Goal: Transaction & Acquisition: Purchase product/service

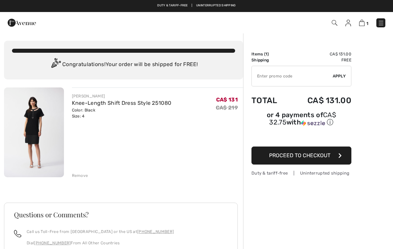
click at [329, 152] on button "Proceed to Checkout" at bounding box center [302, 155] width 100 height 18
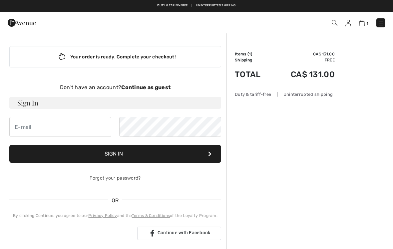
click at [157, 88] on strong "Continue as guest" at bounding box center [145, 87] width 49 height 6
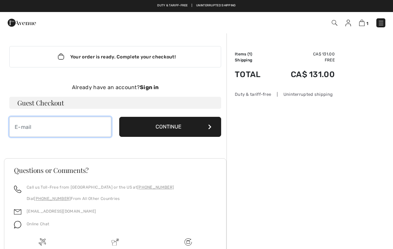
click at [30, 127] on input "email" at bounding box center [60, 127] width 102 height 20
type input "[EMAIL_ADDRESS][DOMAIN_NAME]"
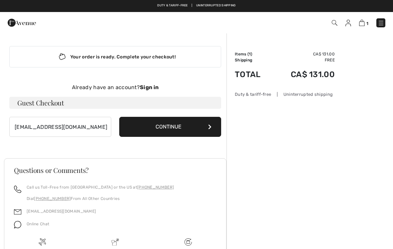
click at [205, 122] on button "Continue" at bounding box center [170, 127] width 102 height 20
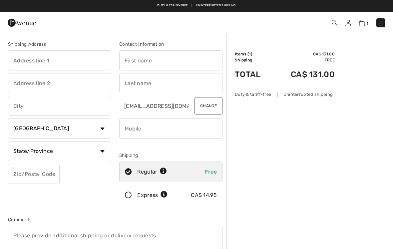
click at [24, 58] on input "text" at bounding box center [59, 60] width 103 height 20
type input "11 Grandview Crt"
click at [23, 103] on input "text" at bounding box center [59, 106] width 103 height 20
type input "Cobourg"
click at [99, 152] on select "State/Province Alberta British Columbia Manitoba New Brunswick Newfoundland and…" at bounding box center [59, 151] width 103 height 20
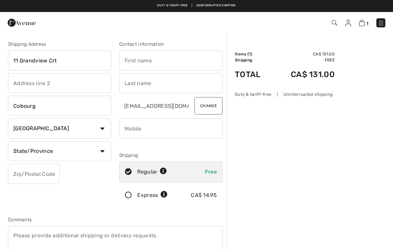
select select "ON"
click at [28, 167] on input "text" at bounding box center [34, 174] width 52 height 20
type input "K9A0W5"
click at [131, 56] on input "text" at bounding box center [170, 60] width 103 height 20
type input "Jennifer"
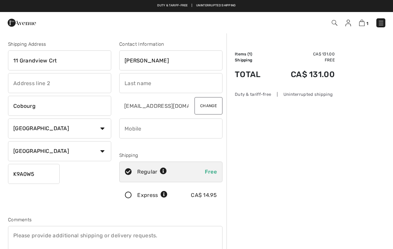
click at [132, 77] on input "text" at bounding box center [170, 83] width 103 height 20
type input "Atkinson"
click at [129, 123] on input "phone" at bounding box center [170, 128] width 103 height 20
type input "9053755737"
click at [208, 103] on button "Change" at bounding box center [209, 105] width 28 height 17
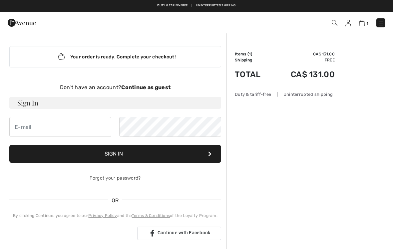
click at [143, 85] on strong "Continue as guest" at bounding box center [145, 87] width 49 height 6
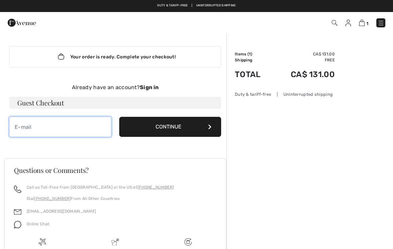
click at [23, 122] on input "email" at bounding box center [60, 127] width 102 height 20
type input "floramilly911@gmail.com"
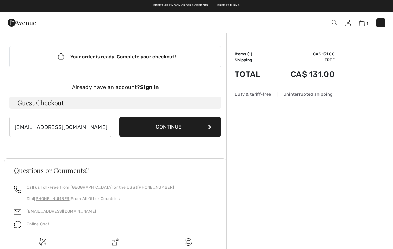
click at [194, 122] on button "Continue" at bounding box center [170, 127] width 102 height 20
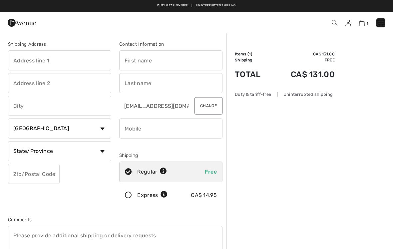
click at [27, 57] on input "text" at bounding box center [59, 60] width 103 height 20
type input "11 Grandview Crt"
click at [29, 102] on input "text" at bounding box center [59, 106] width 103 height 20
type input "Cobourg"
click at [83, 147] on select "State/Province Alberta British Columbia Manitoba New Brunswick Newfoundland and…" at bounding box center [59, 151] width 103 height 20
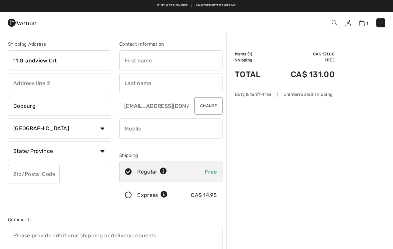
select select "ON"
click at [33, 171] on input "text" at bounding box center [34, 174] width 52 height 20
type input "K9A0W5"
click at [131, 55] on input "text" at bounding box center [170, 60] width 103 height 20
type input "Jennifer"
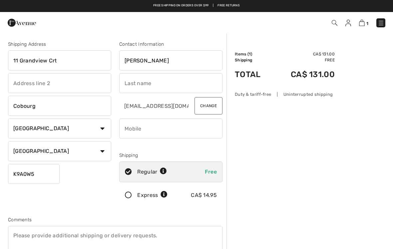
click at [128, 80] on input "text" at bounding box center [170, 83] width 103 height 20
type input "Atkinson"
click at [132, 126] on input "phone" at bounding box center [170, 128] width 103 height 20
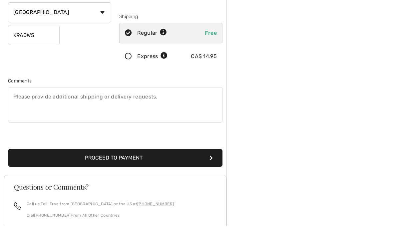
scroll to position [116, 0]
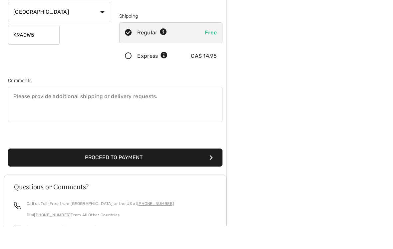
type input "9053755737"
click at [213, 171] on button "Proceed to Payment" at bounding box center [115, 180] width 215 height 18
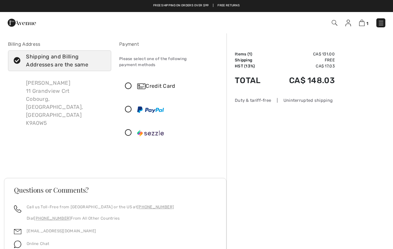
click at [129, 83] on icon at bounding box center [129, 86] width 18 height 7
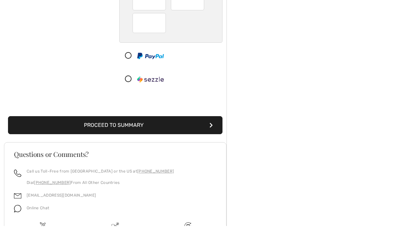
scroll to position [106, 0]
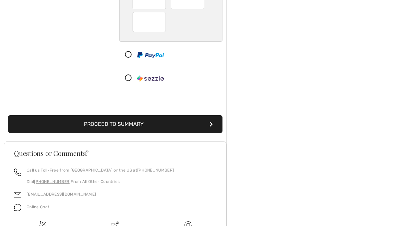
click at [211, 144] on icon "submit" at bounding box center [211, 146] width 3 height 5
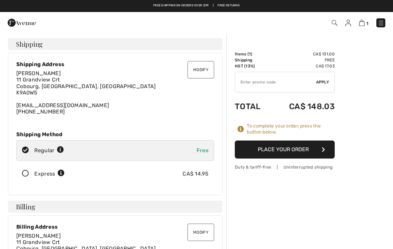
click at [322, 146] on button "Place Your Order" at bounding box center [285, 149] width 100 height 18
